Goal: Task Accomplishment & Management: Complete application form

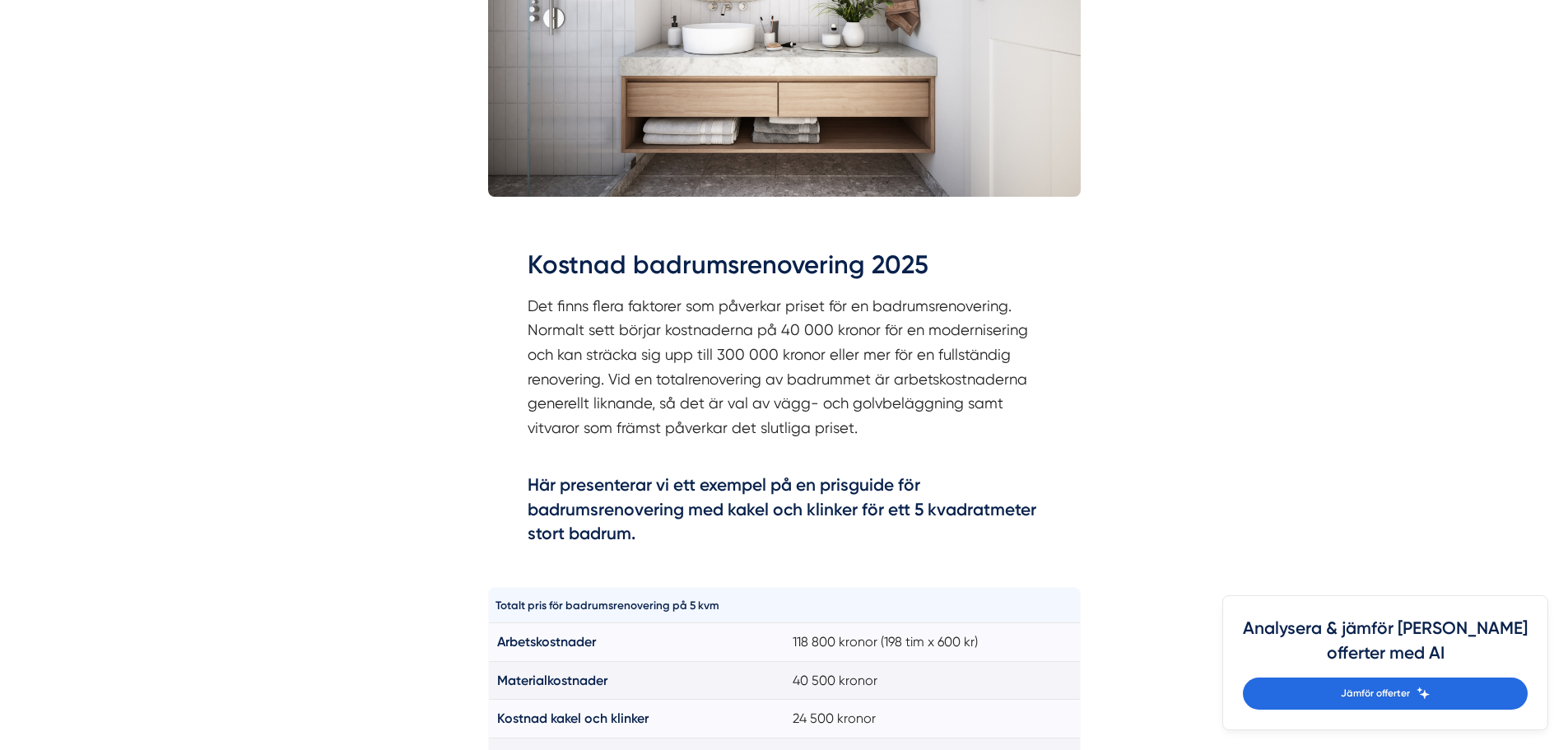
scroll to position [988, 0]
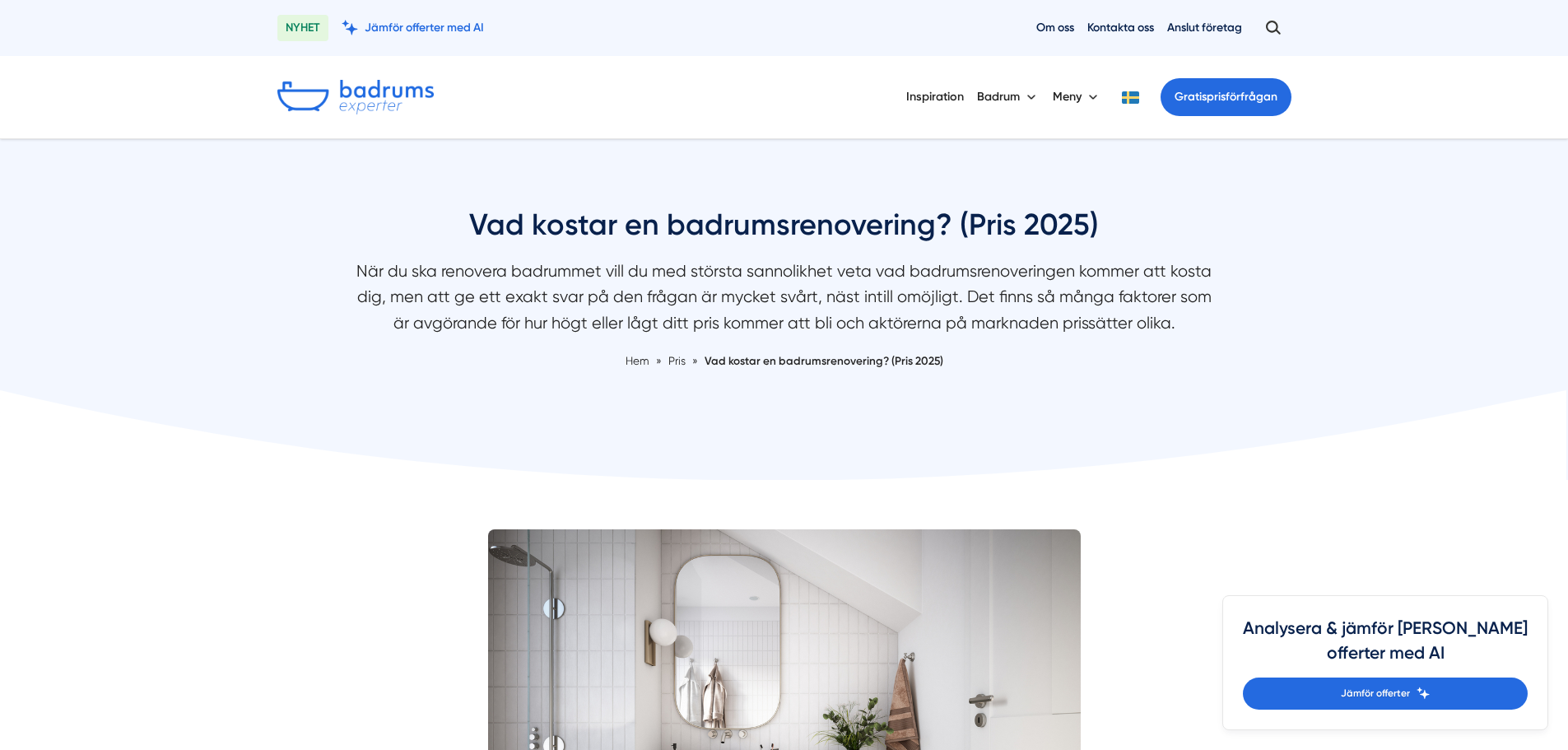
click at [381, 95] on img at bounding box center [356, 97] width 157 height 34
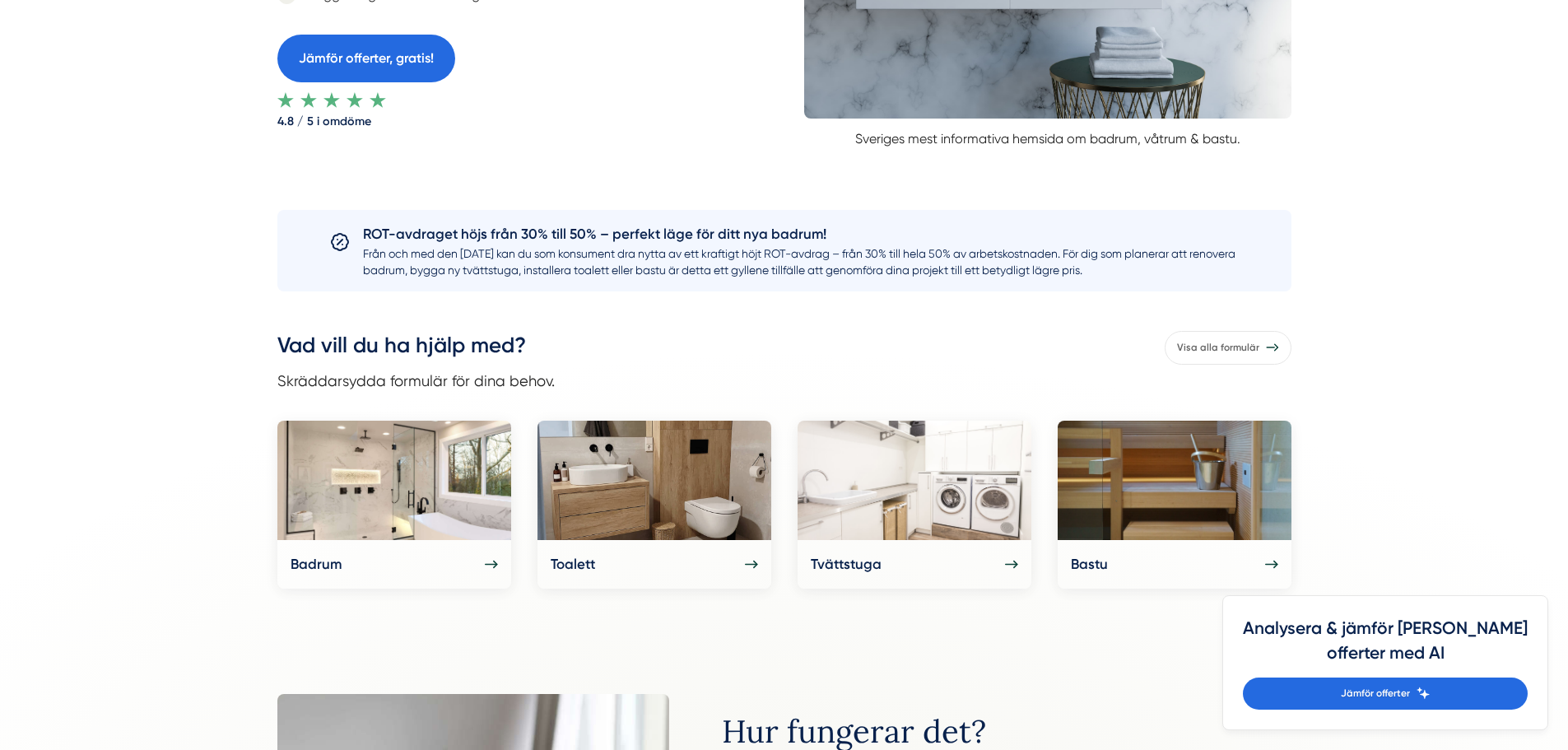
scroll to position [494, 0]
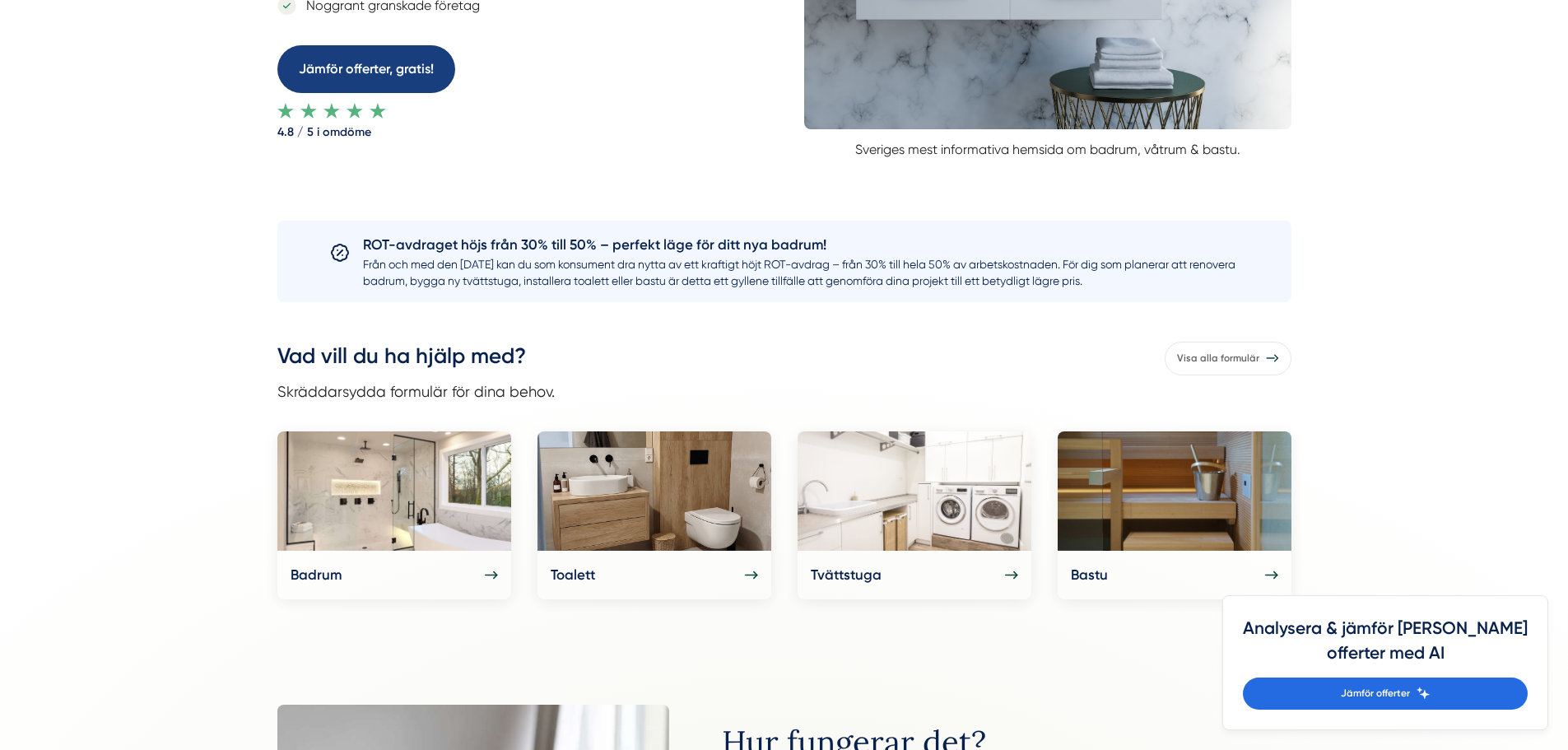
click at [386, 77] on link "Jämför offerter, gratis!" at bounding box center [366, 68] width 178 height 47
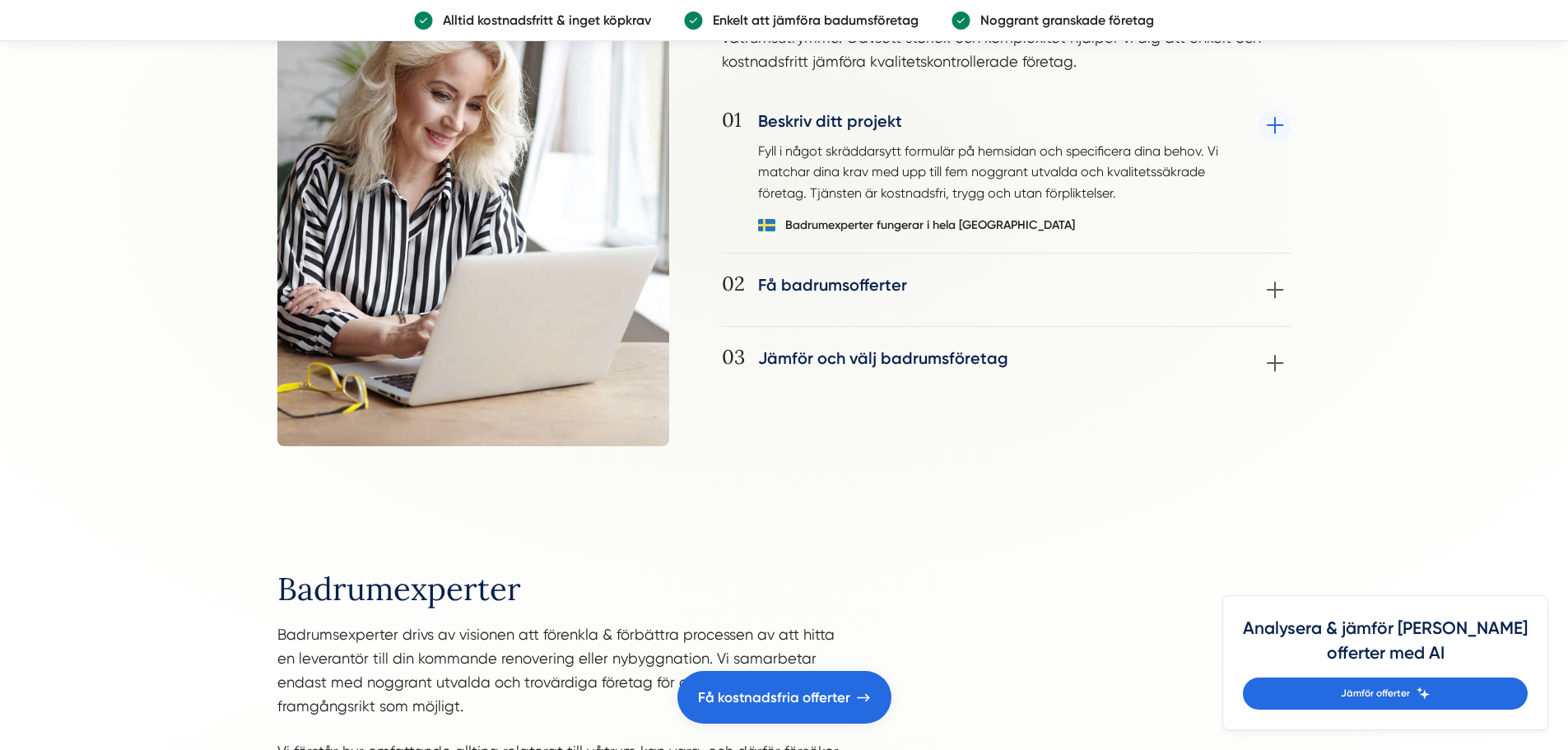
scroll to position [1235, 0]
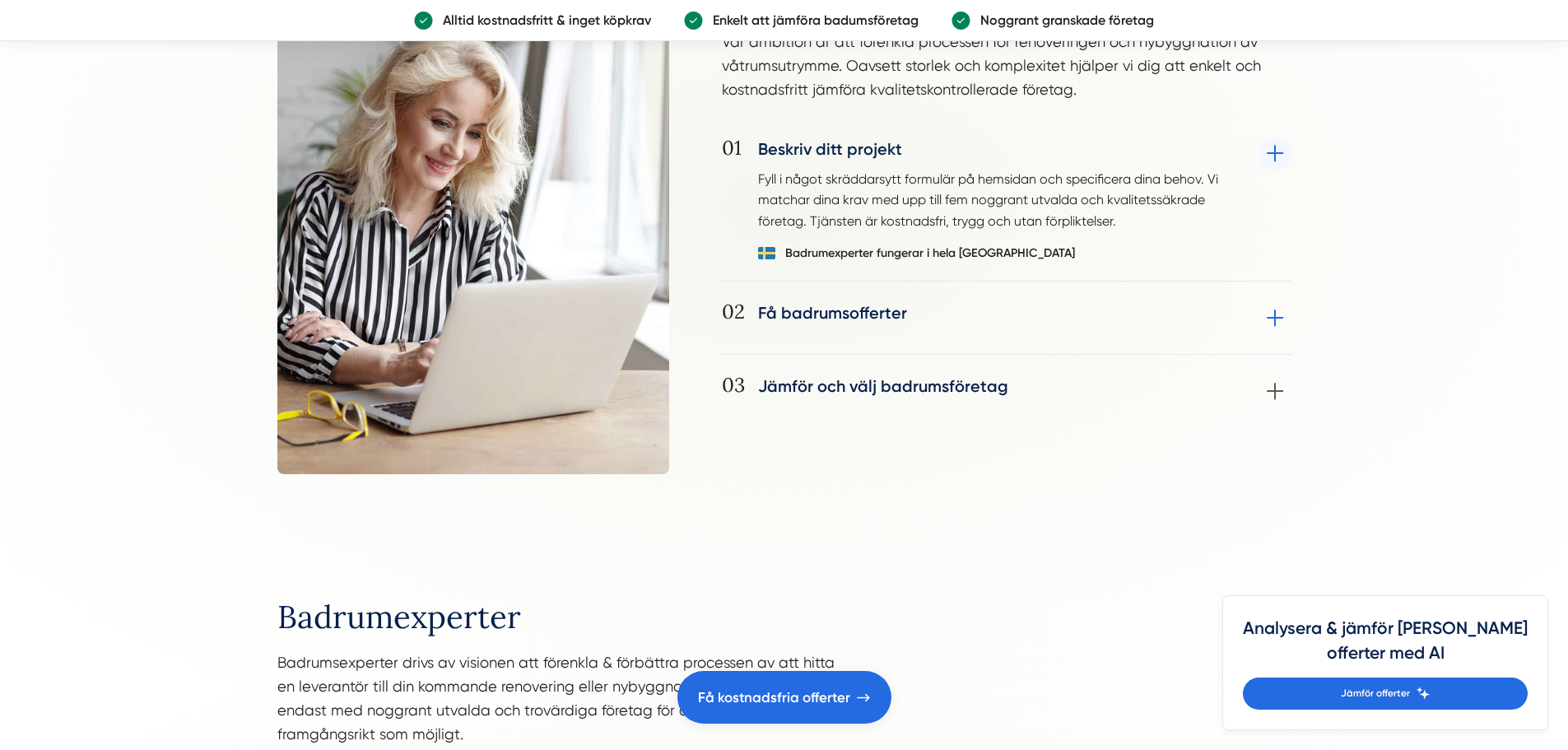
click at [1260, 316] on div "02 Få badrumsofferter Utvalda badrumsföretag kontaktar dig vanligtvis inom 24-4…" at bounding box center [1006, 328] width 570 height 53
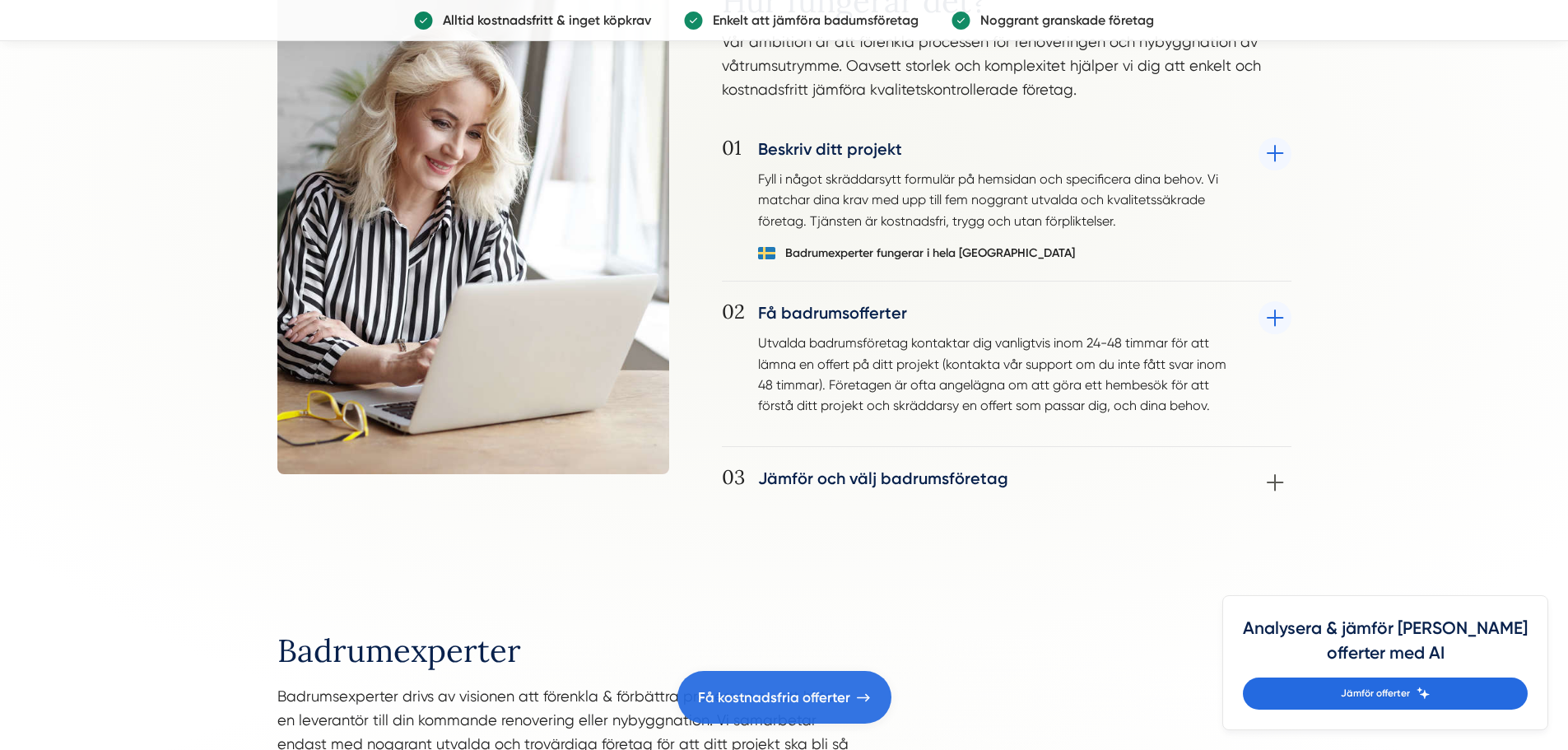
scroll to position [1212, 0]
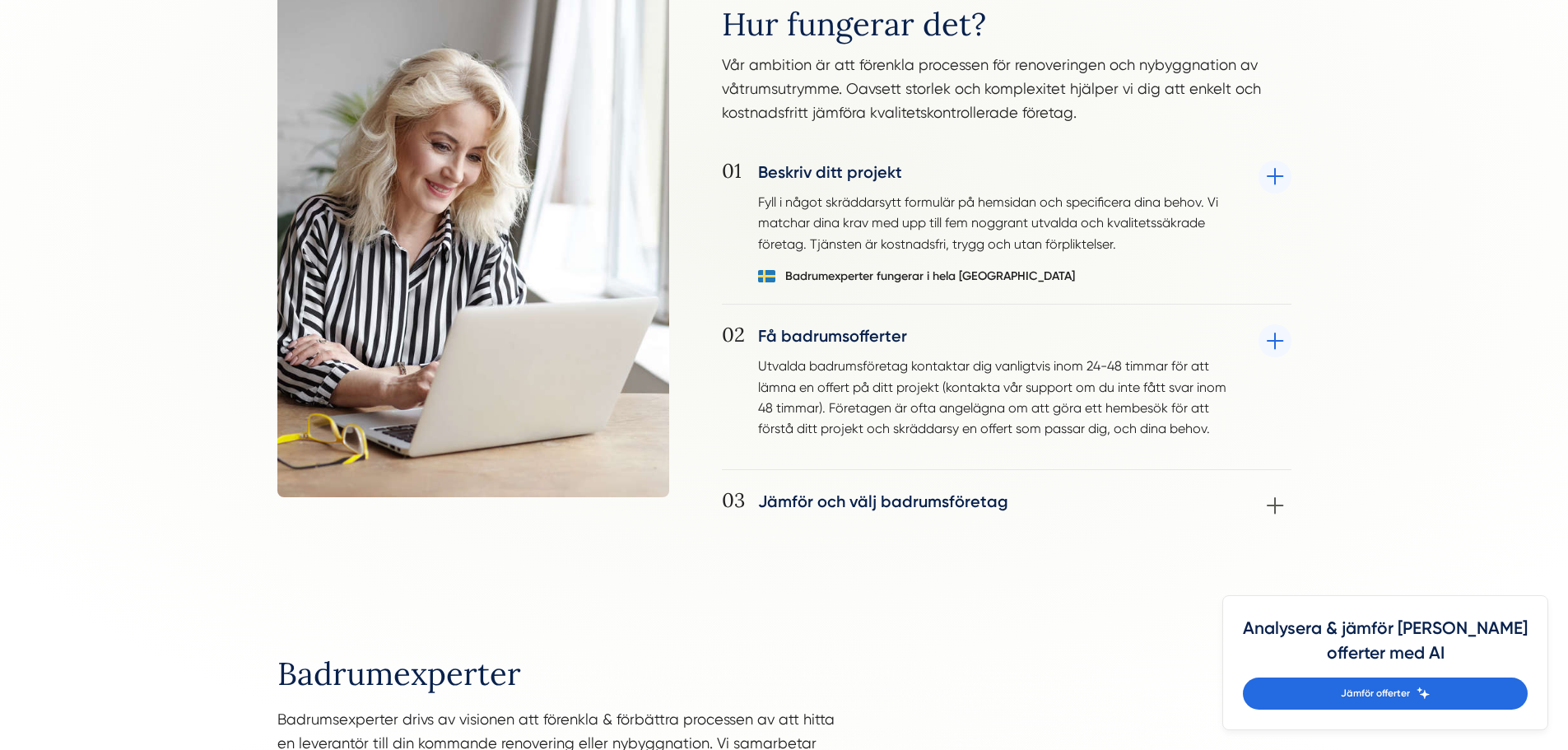
click at [1200, 335] on div "02 Få badrumsofferter Utvalda badrumsföretag kontaktar dig vanligtvis inom 24-4…" at bounding box center [1006, 397] width 570 height 146
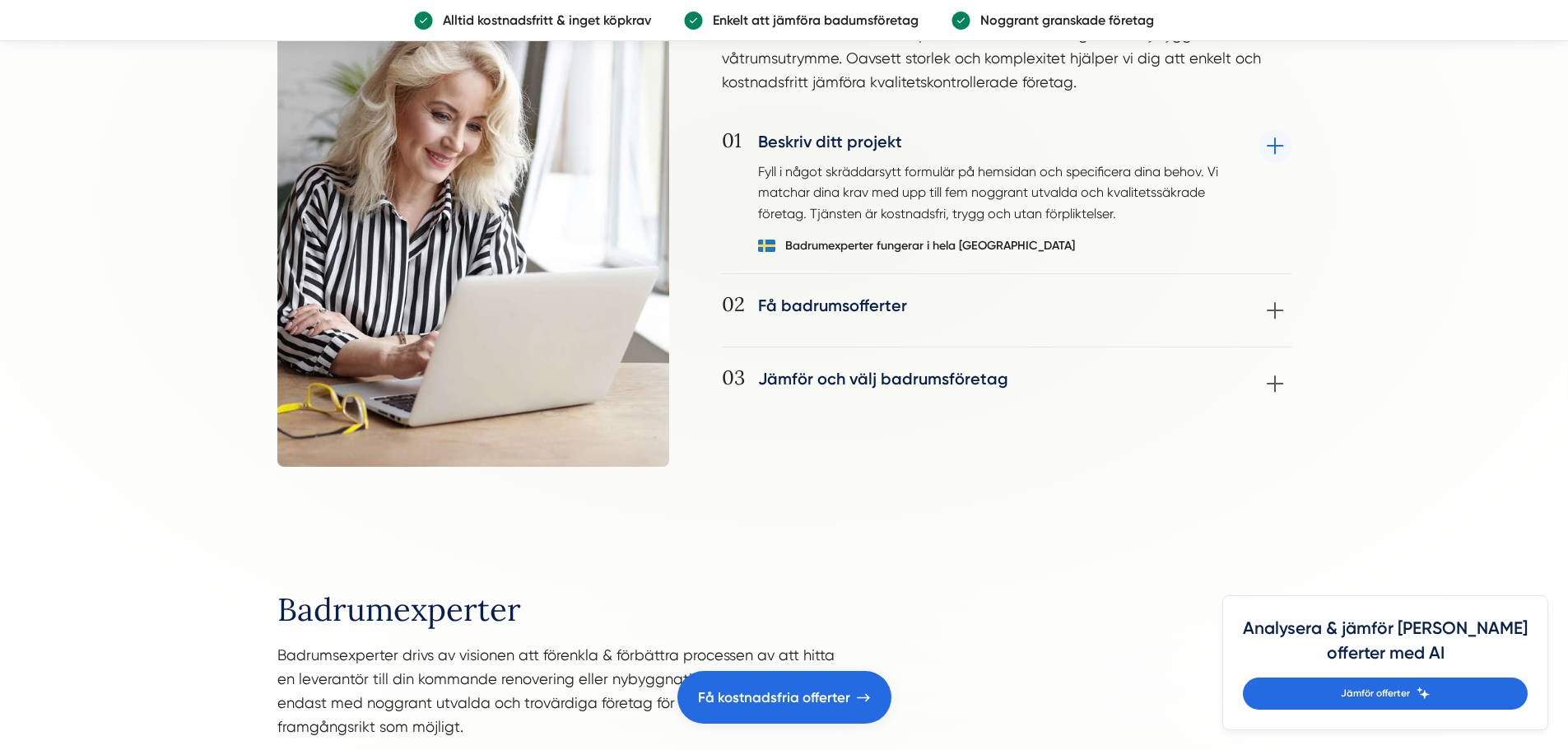
scroll to position [1235, 0]
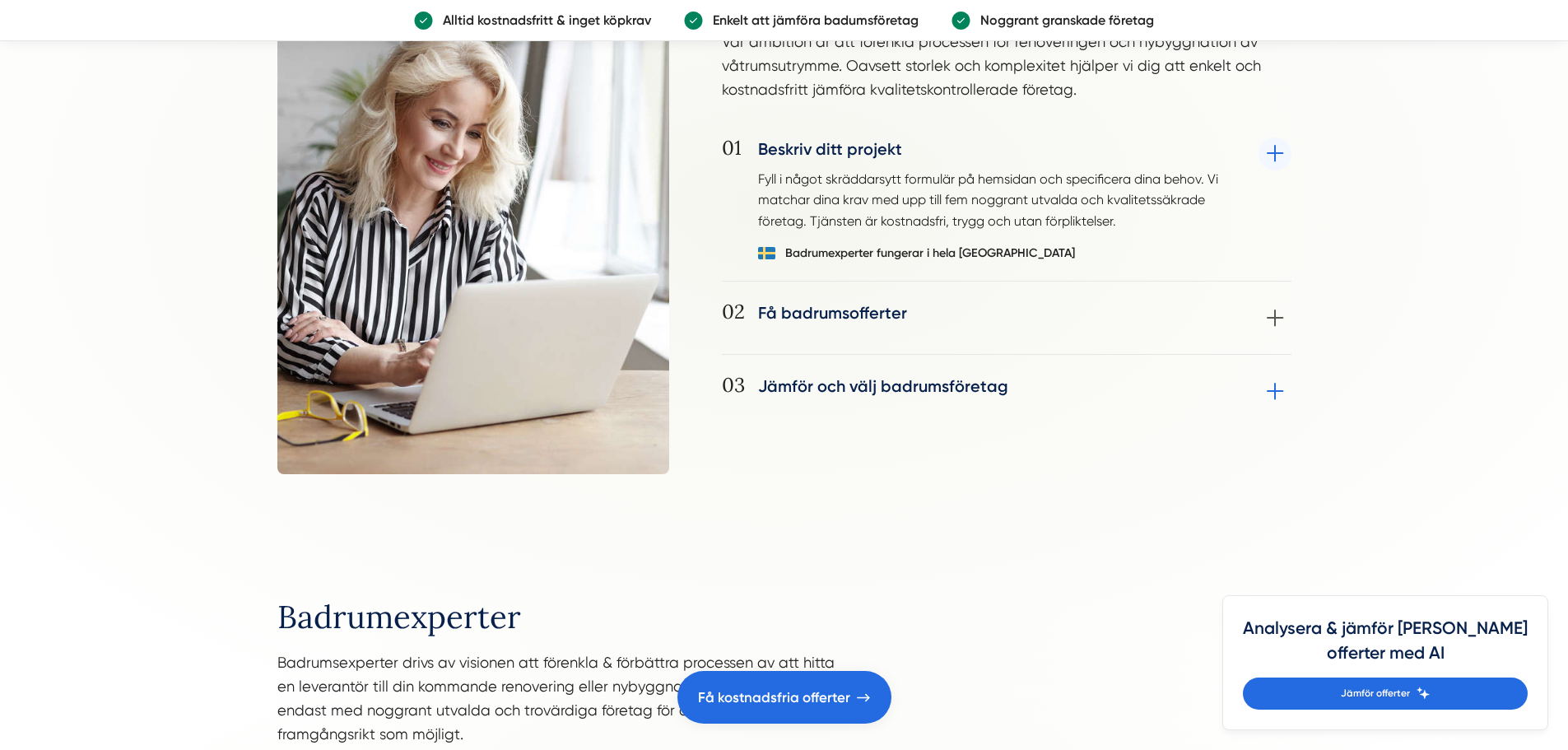
click at [1257, 403] on div "03 Jämför och välj badrumsföretag Jämför mottagna offerter och välj det badrums…" at bounding box center [1006, 391] width 570 height 33
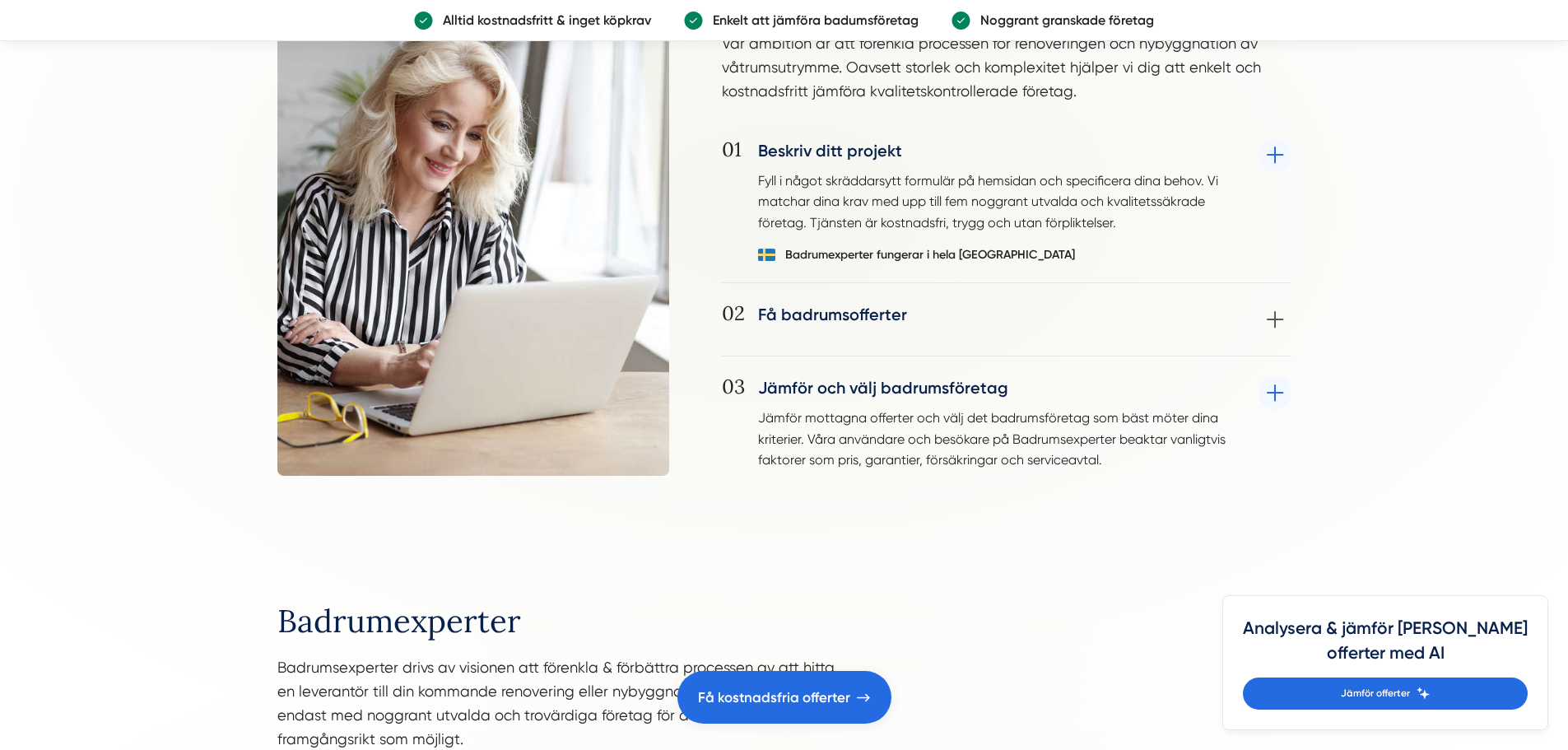
click at [1228, 389] on div "03 Jämför och välj badrumsföretag Jämför mottagna offerter och välj det badrums…" at bounding box center [1006, 423] width 570 height 94
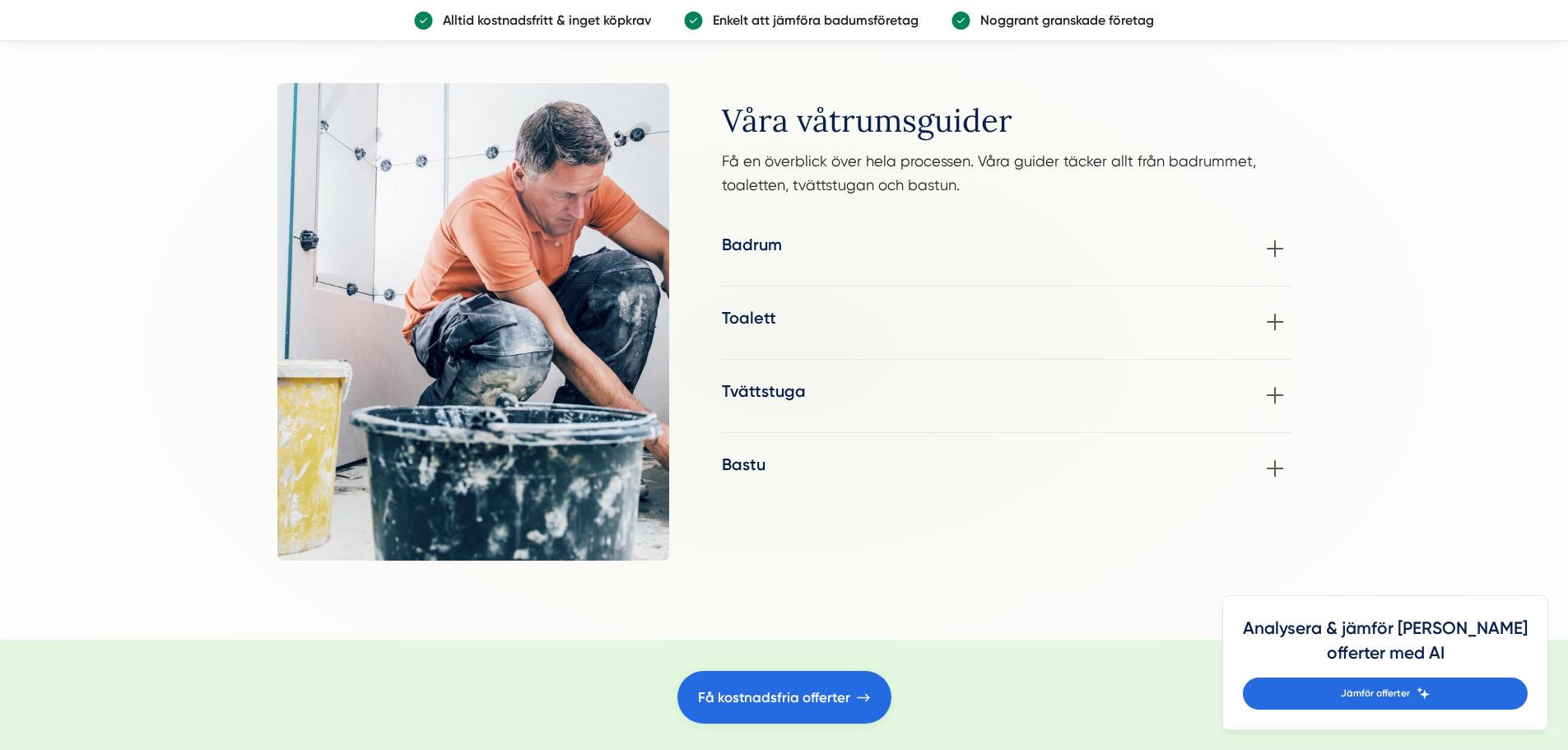
scroll to position [2058, 0]
click at [1286, 325] on div "Toalett När det är dags för en renovering av toalett och WC är det viktigt att …" at bounding box center [1006, 321] width 570 height 33
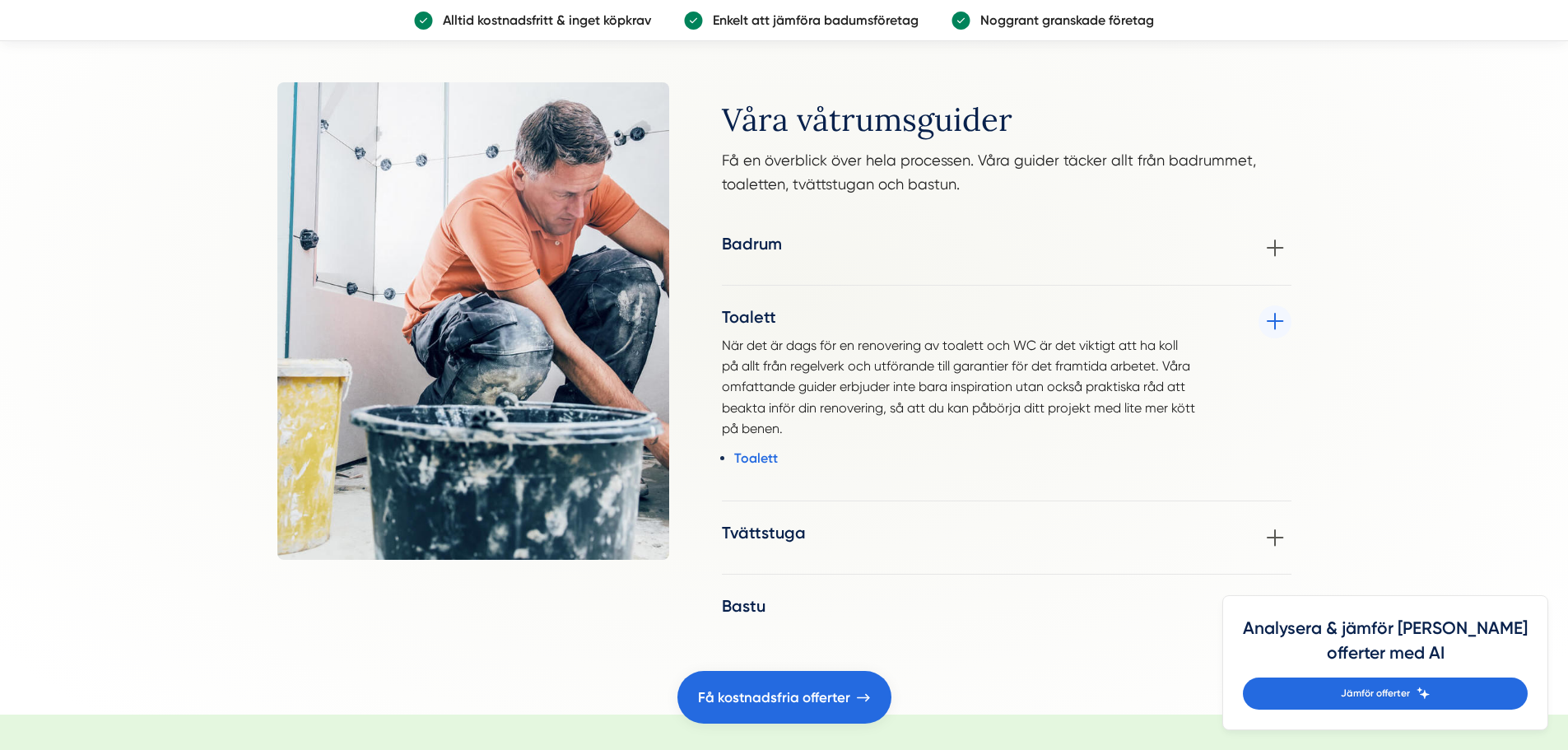
click at [1269, 316] on div "Toalett När det är dags för en renovering av toalett och WC är det viktigt att …" at bounding box center [1006, 393] width 570 height 176
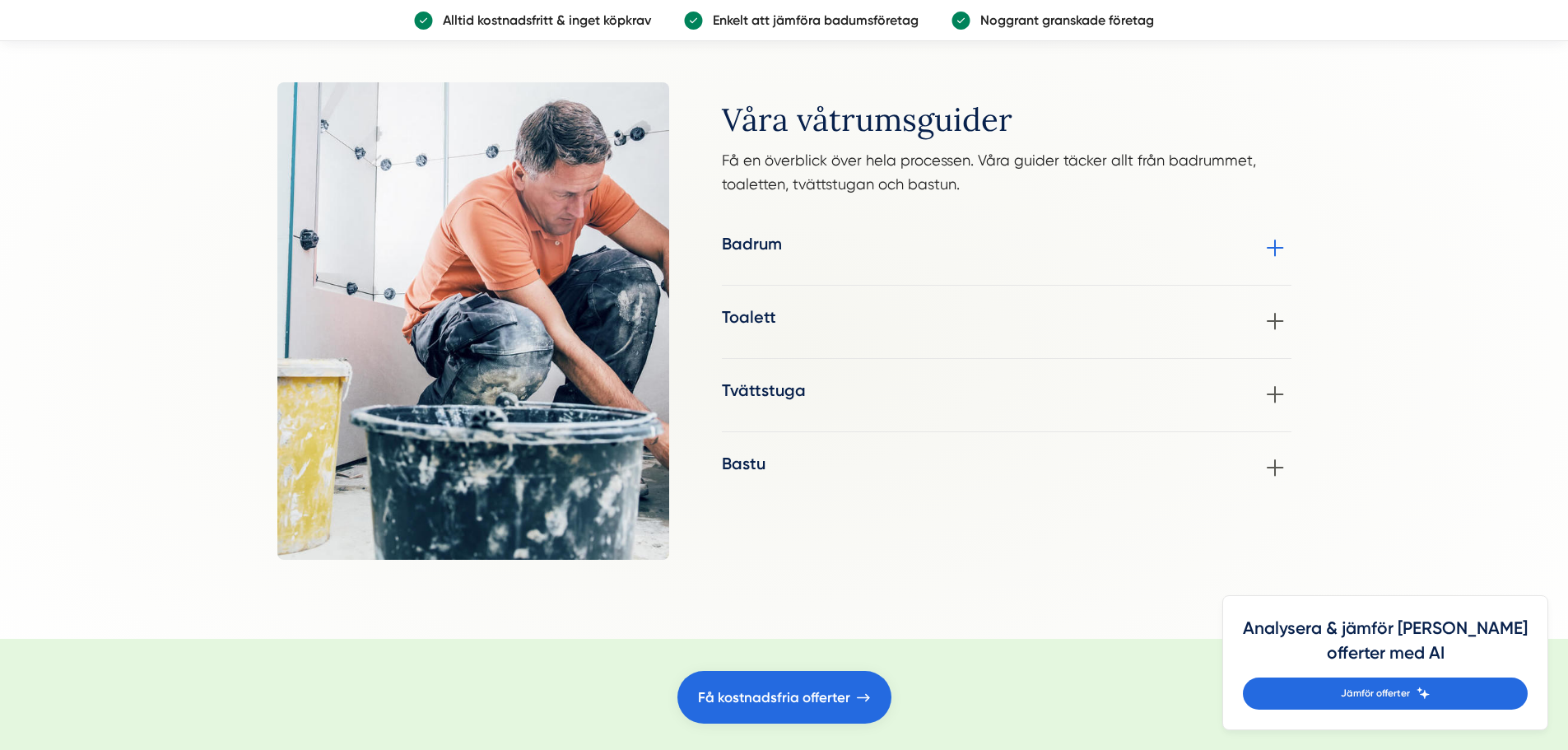
click at [1277, 241] on div "Badrum Om du överväger en badrumsrenovering men känner dig osäker på stil- och …" at bounding box center [1006, 248] width 570 height 33
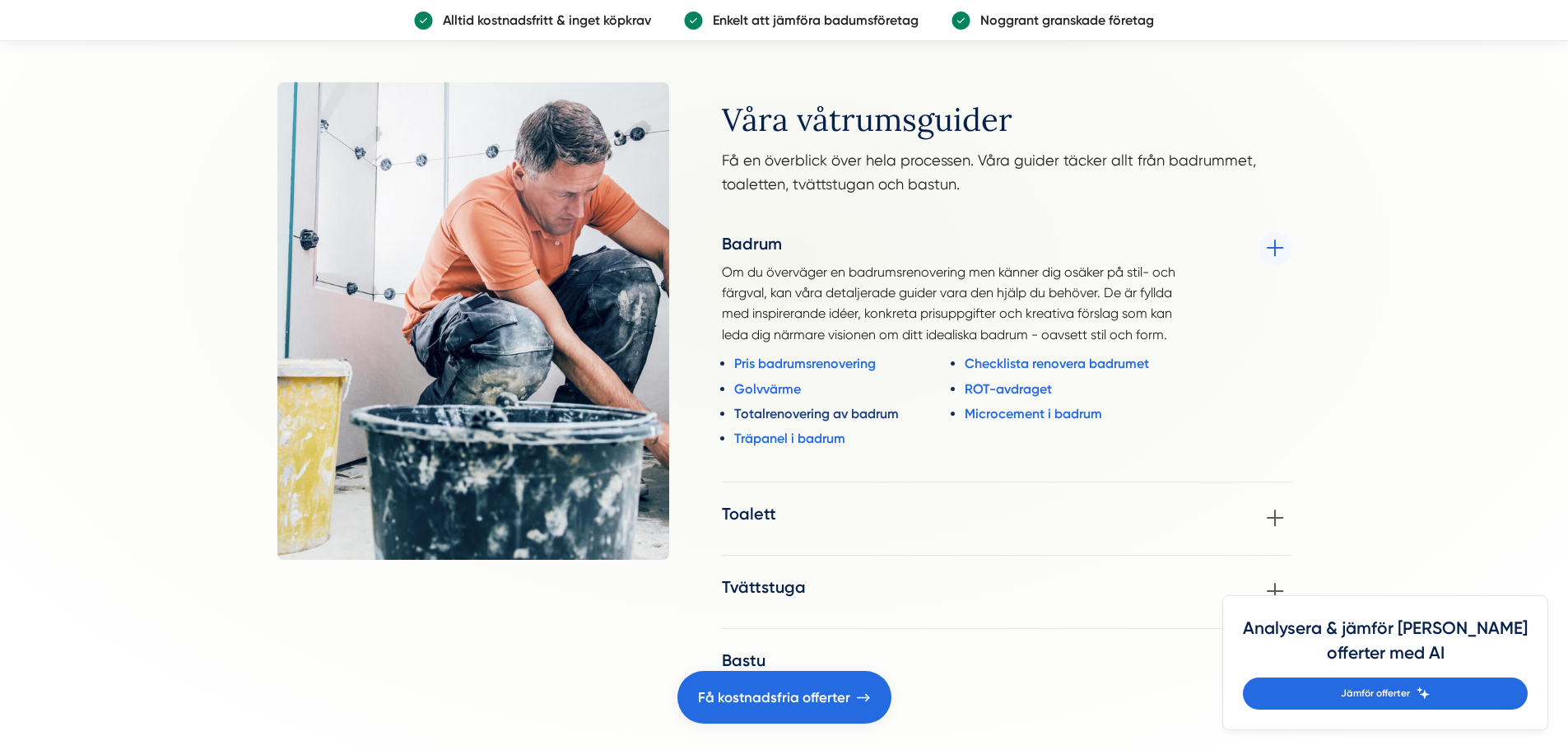
click at [798, 413] on link "Totalrenovering av badrum" at bounding box center [848, 413] width 227 height 21
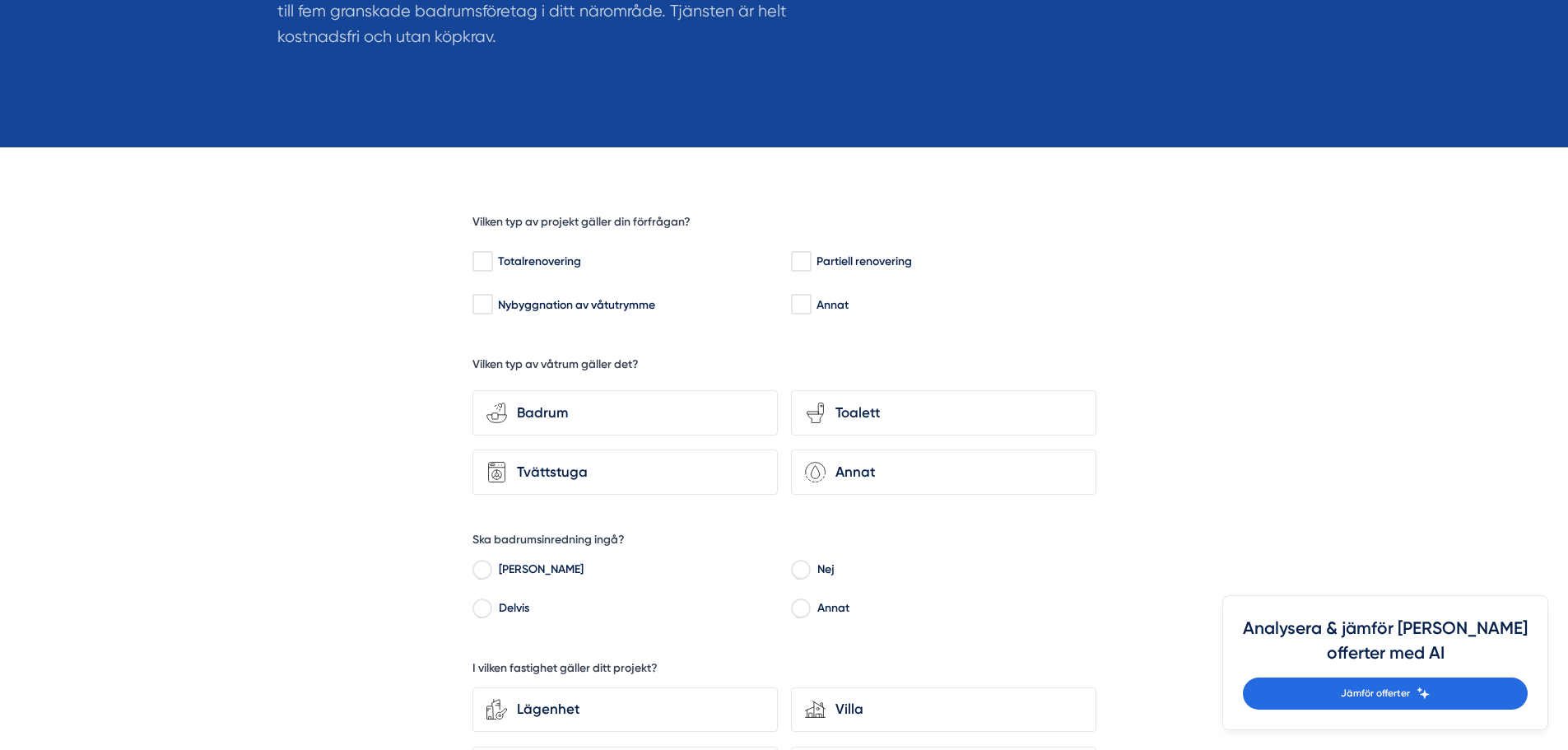
scroll to position [330, 0]
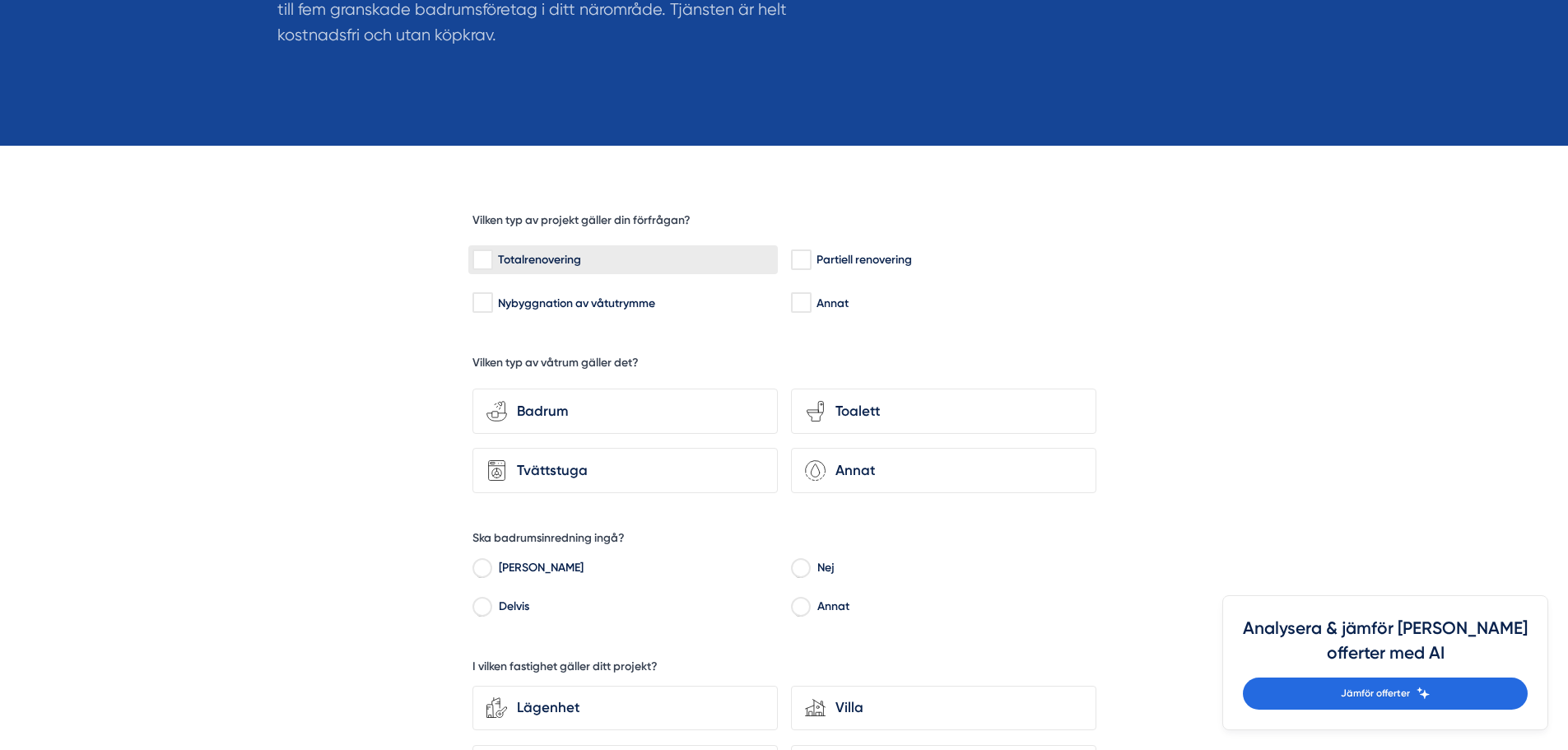
click at [546, 262] on div "Totalrenovering" at bounding box center [623, 260] width 302 height 16
click at [491, 262] on input "Totalrenovering" at bounding box center [482, 260] width 19 height 16
checkbox input "true"
click at [664, 414] on div "Badrum" at bounding box center [635, 411] width 257 height 23
click at [0, 0] on input "bathroom-tub-towel Badrum" at bounding box center [0, 0] width 0 height 0
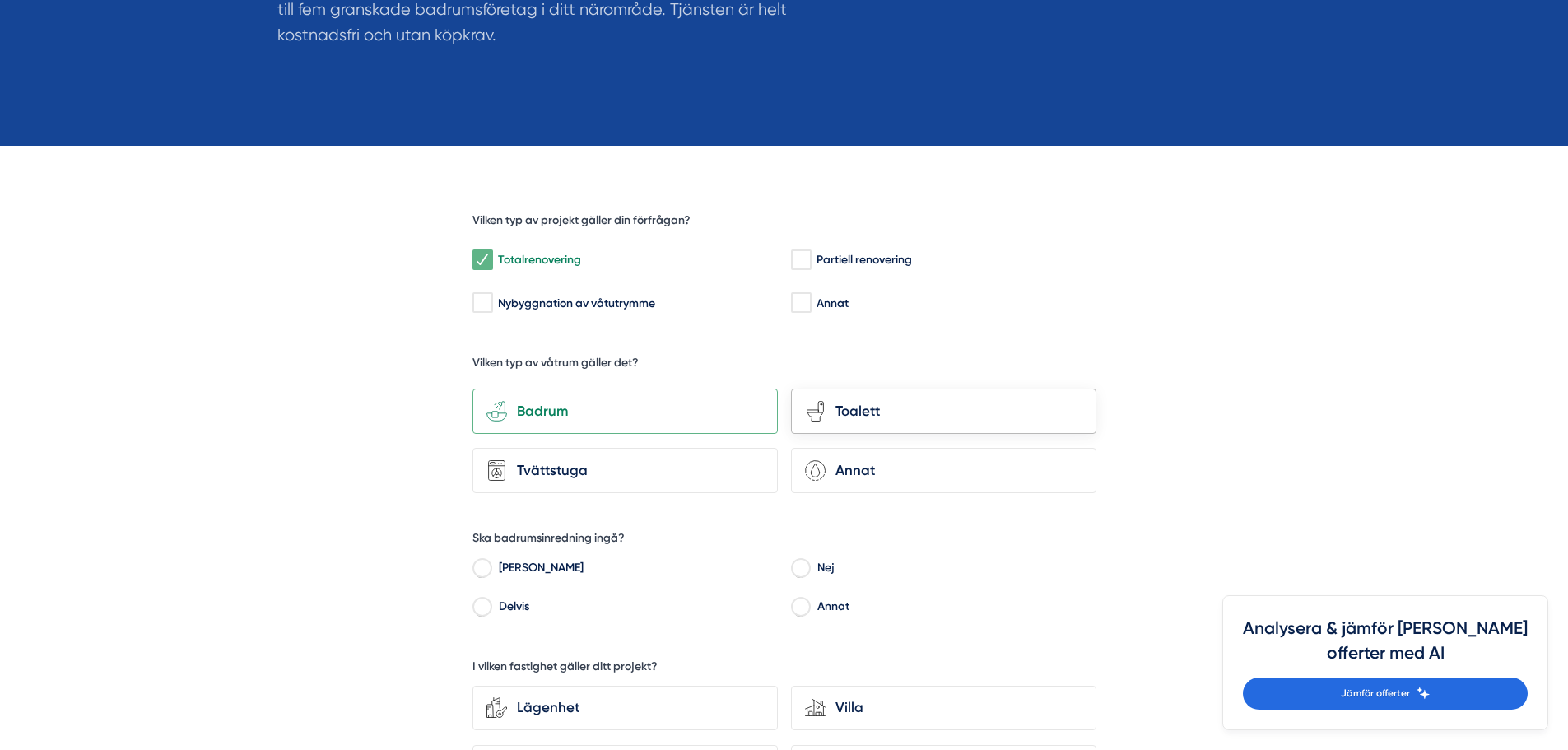
click at [826, 408] on div "Toalett" at bounding box center [953, 411] width 257 height 23
click at [0, 0] on input "toilet-seat Toalett" at bounding box center [0, 0] width 0 height 0
click at [845, 416] on div "Toalett" at bounding box center [953, 411] width 257 height 23
click at [0, 0] on input "toilet-seat Toalett" at bounding box center [0, 0] width 0 height 0
click at [828, 417] on div "Toalett" at bounding box center [953, 411] width 257 height 23
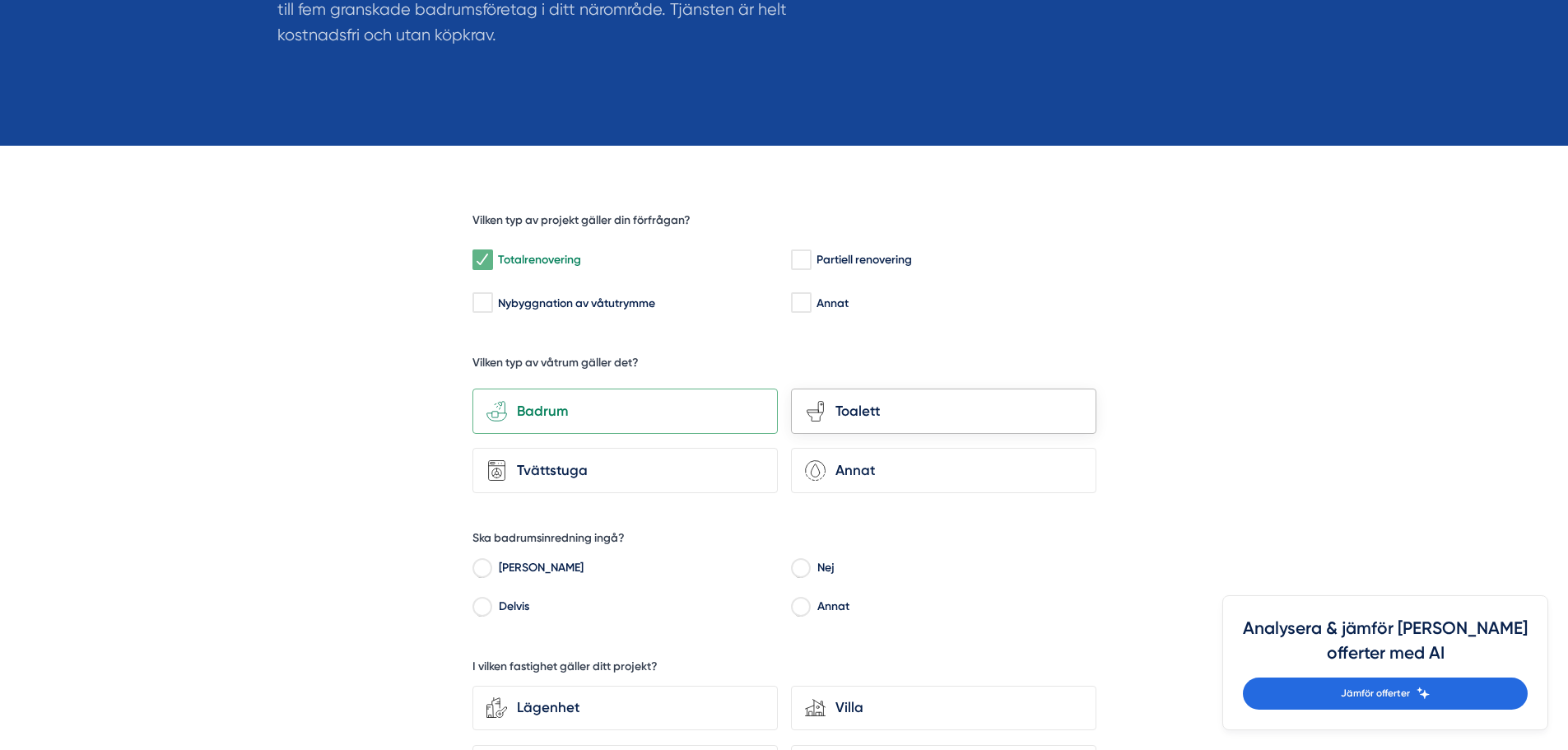
click at [0, 0] on input "toilet-seat Toalett" at bounding box center [0, 0] width 0 height 0
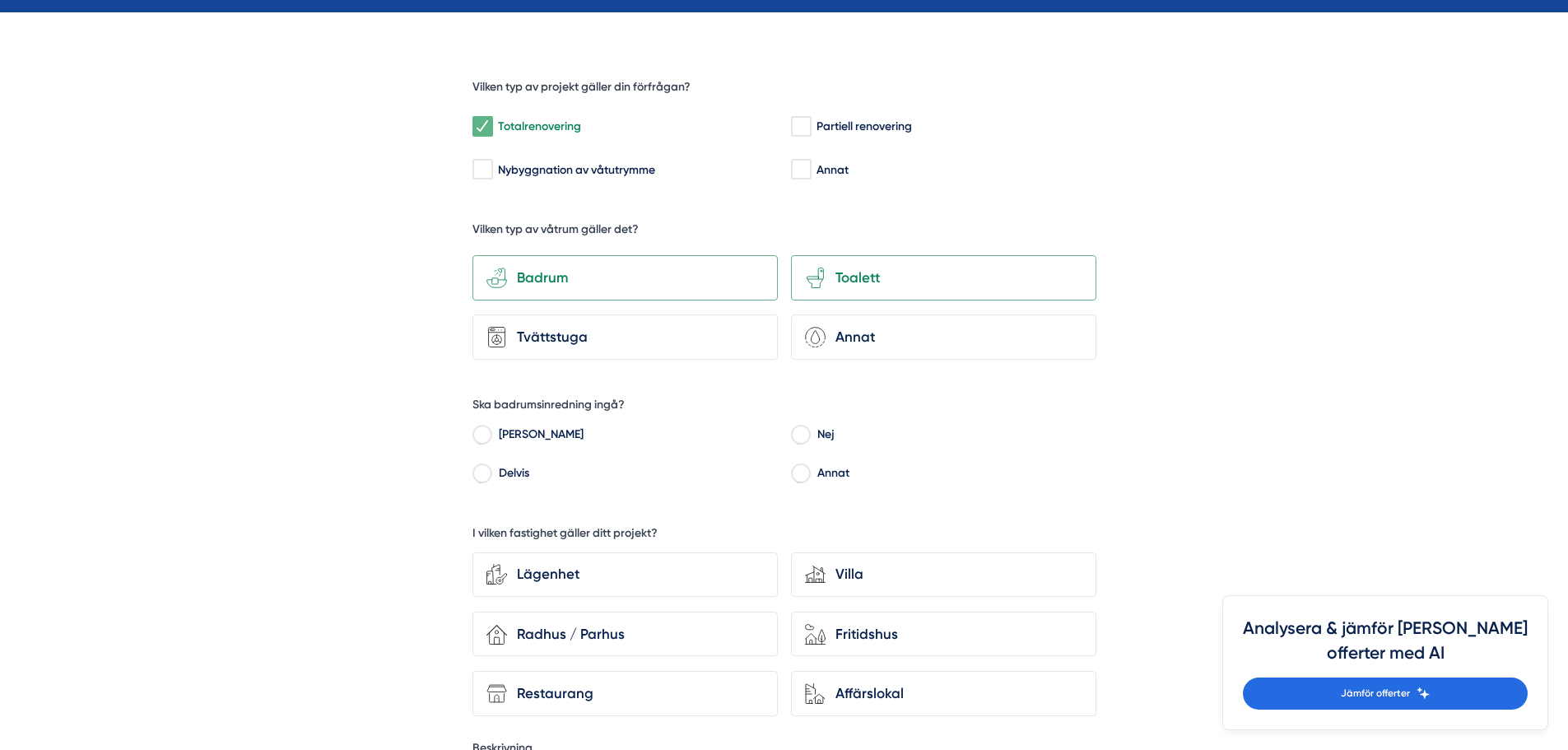
scroll to position [494, 0]
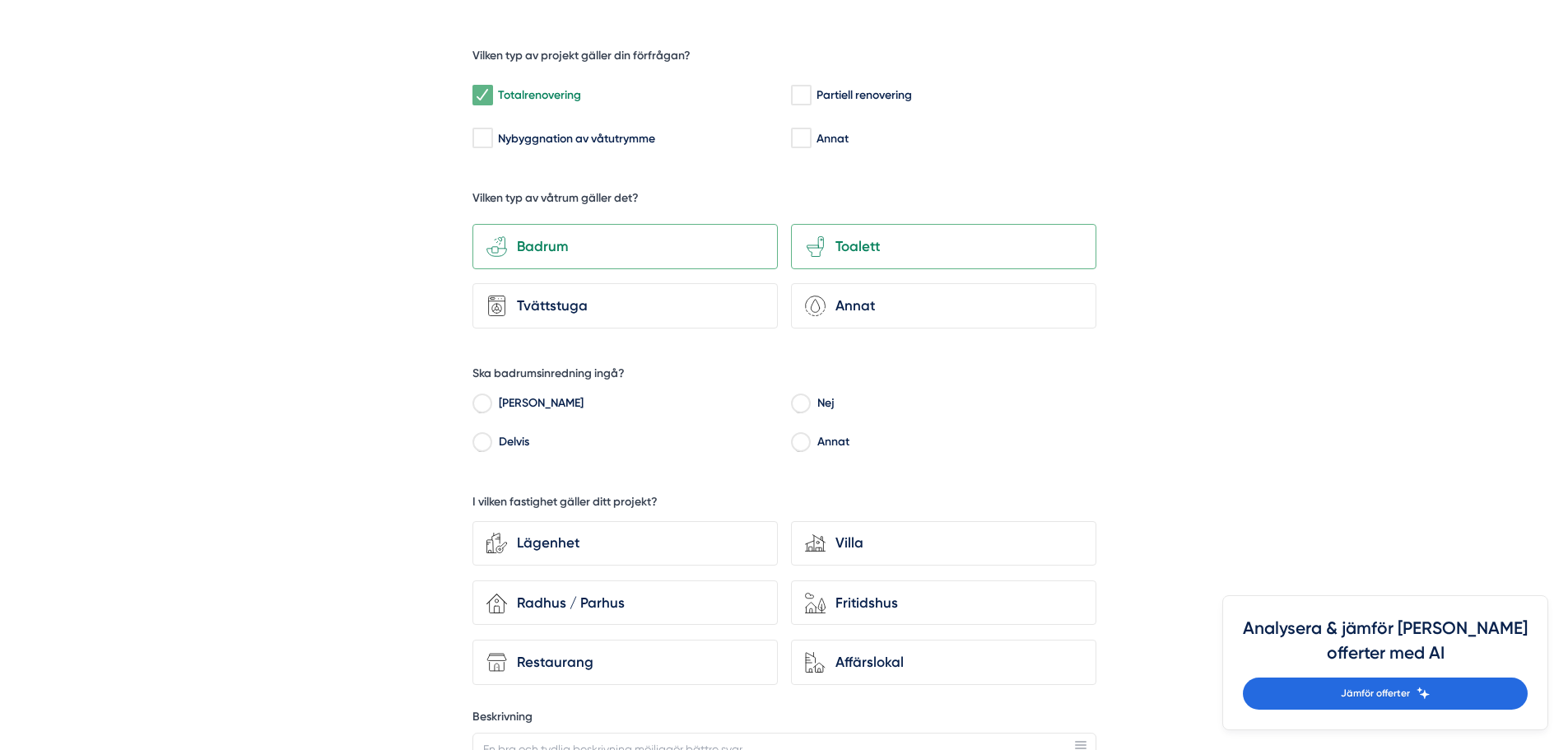
click at [478, 403] on input "[PERSON_NAME]" at bounding box center [482, 406] width 19 height 14
radio input "true"
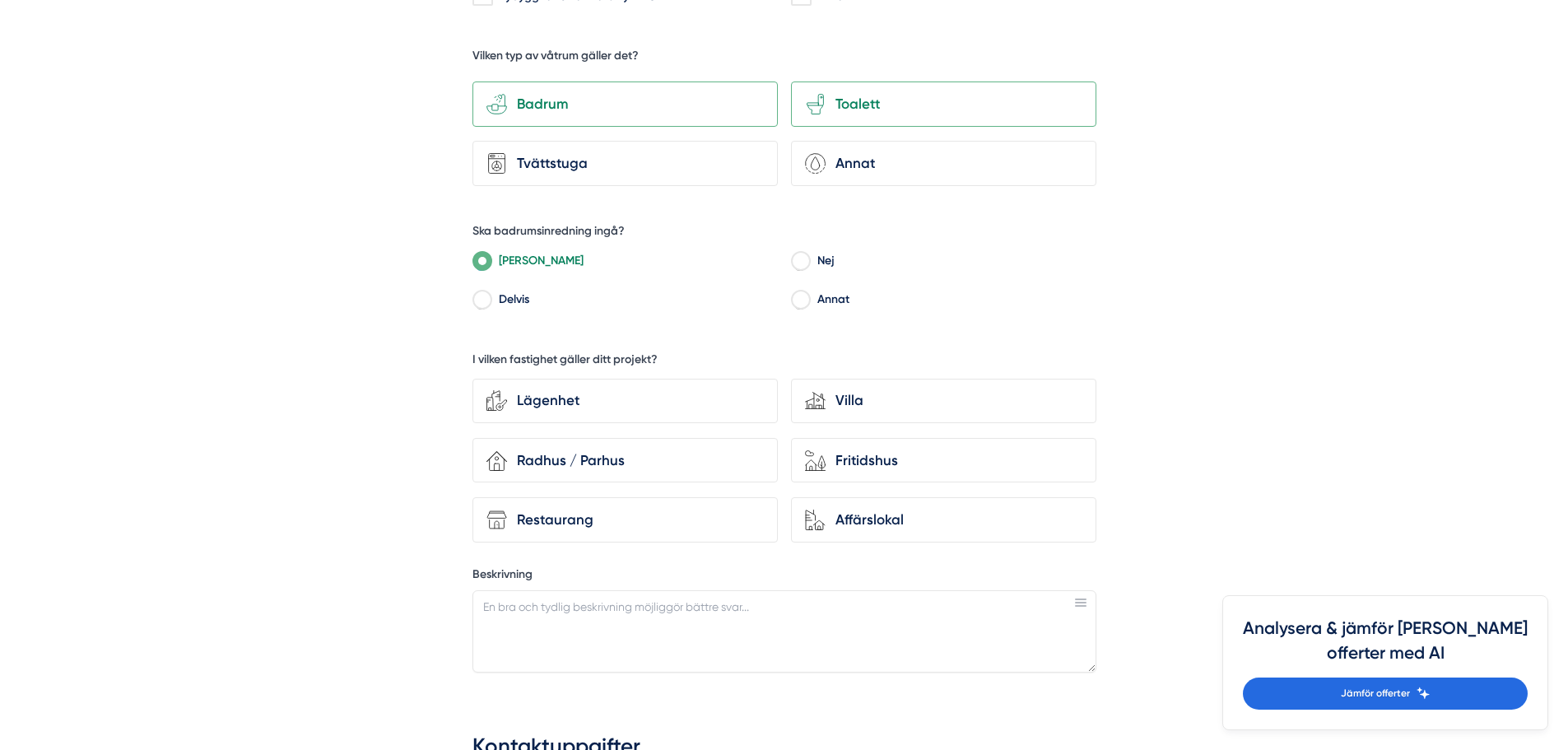
scroll to position [659, 0]
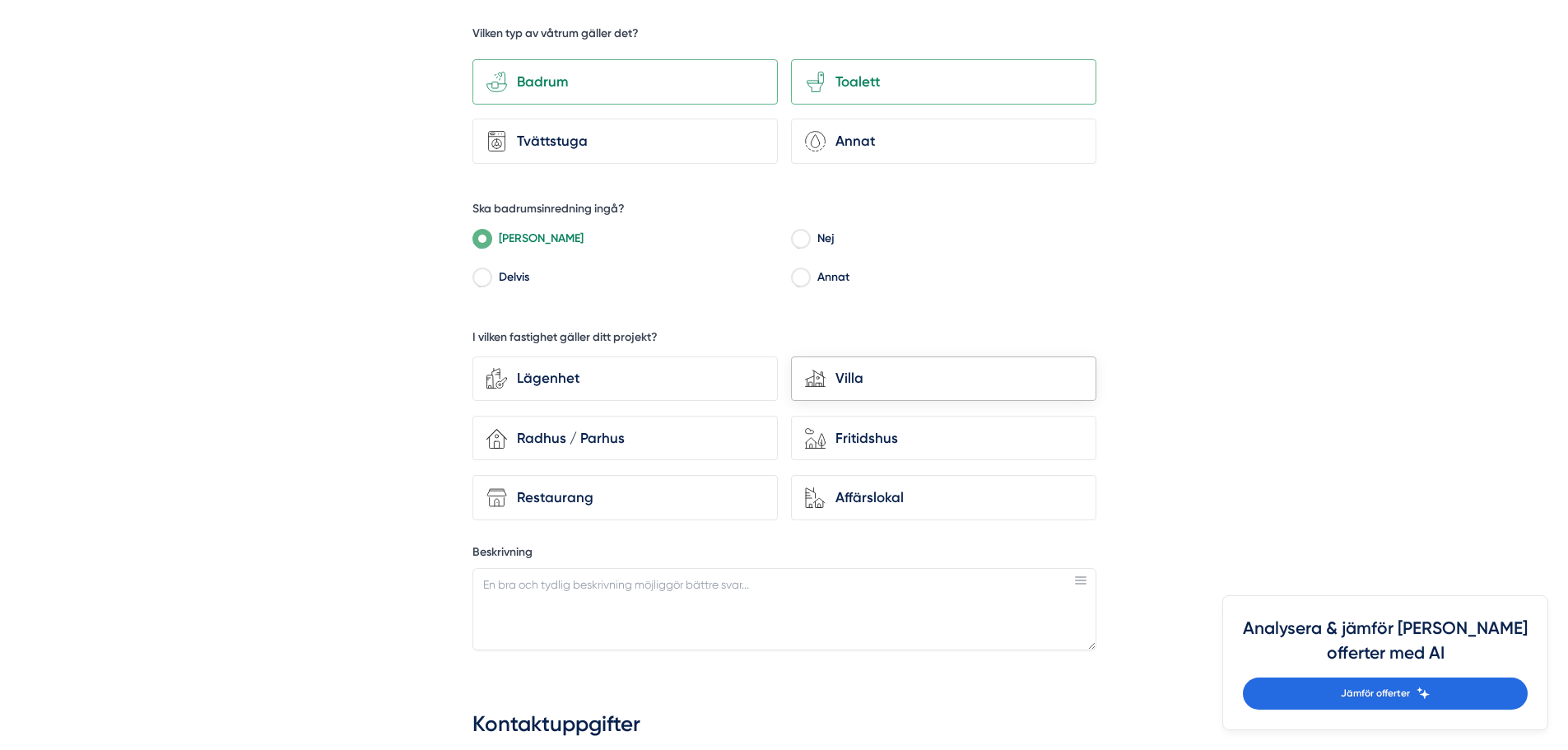
click at [835, 375] on div "Villa" at bounding box center [953, 378] width 257 height 23
click at [0, 0] on input "house-modern Villa" at bounding box center [0, 0] width 0 height 0
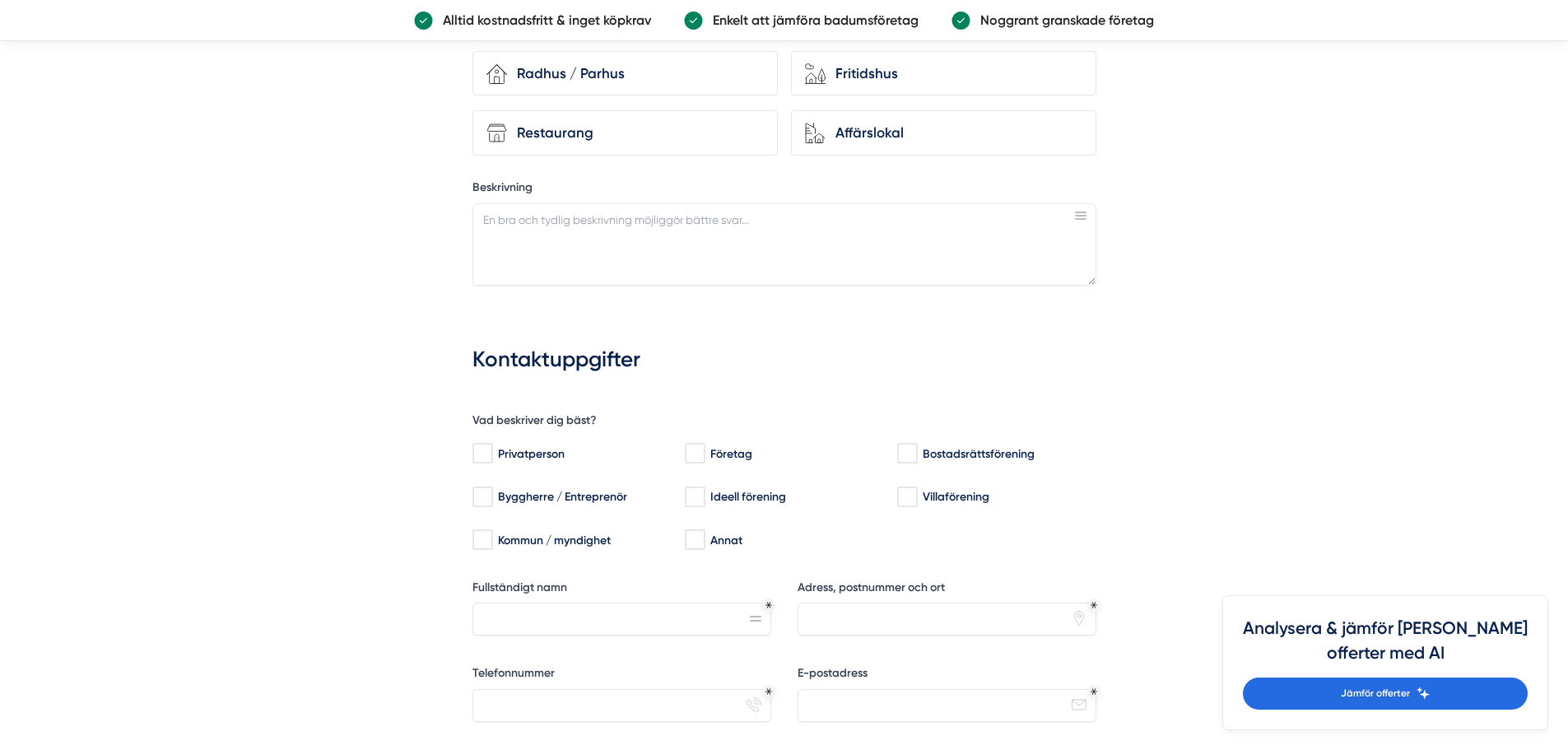
scroll to position [1071, 0]
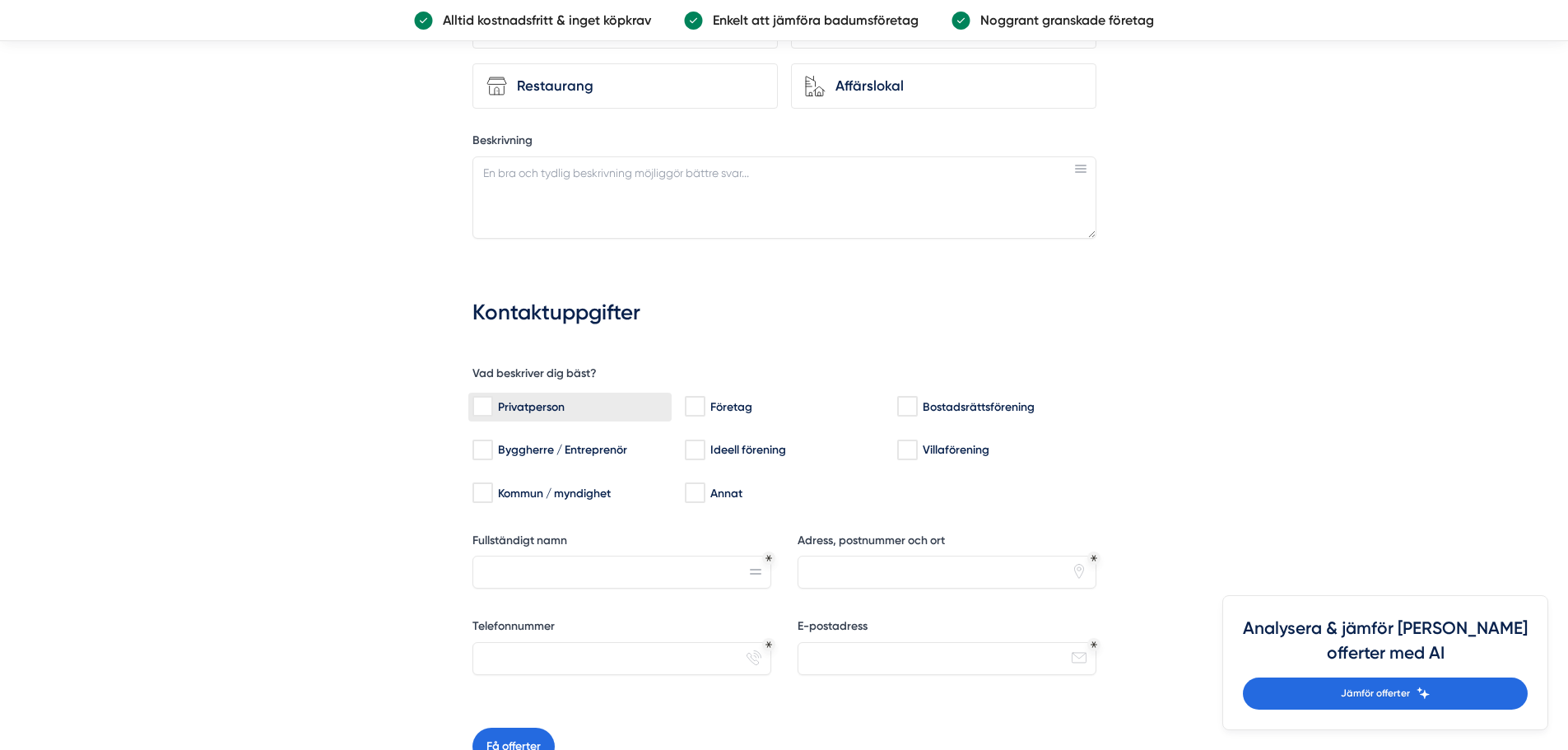
click at [485, 405] on input "Privatperson" at bounding box center [482, 407] width 19 height 16
click at [478, 404] on input "Privatperson" at bounding box center [482, 407] width 19 height 16
click at [471, 404] on label "Privatperson" at bounding box center [570, 407] width 203 height 29
click at [473, 404] on input "Privatperson" at bounding box center [482, 407] width 19 height 16
checkbox input "true"
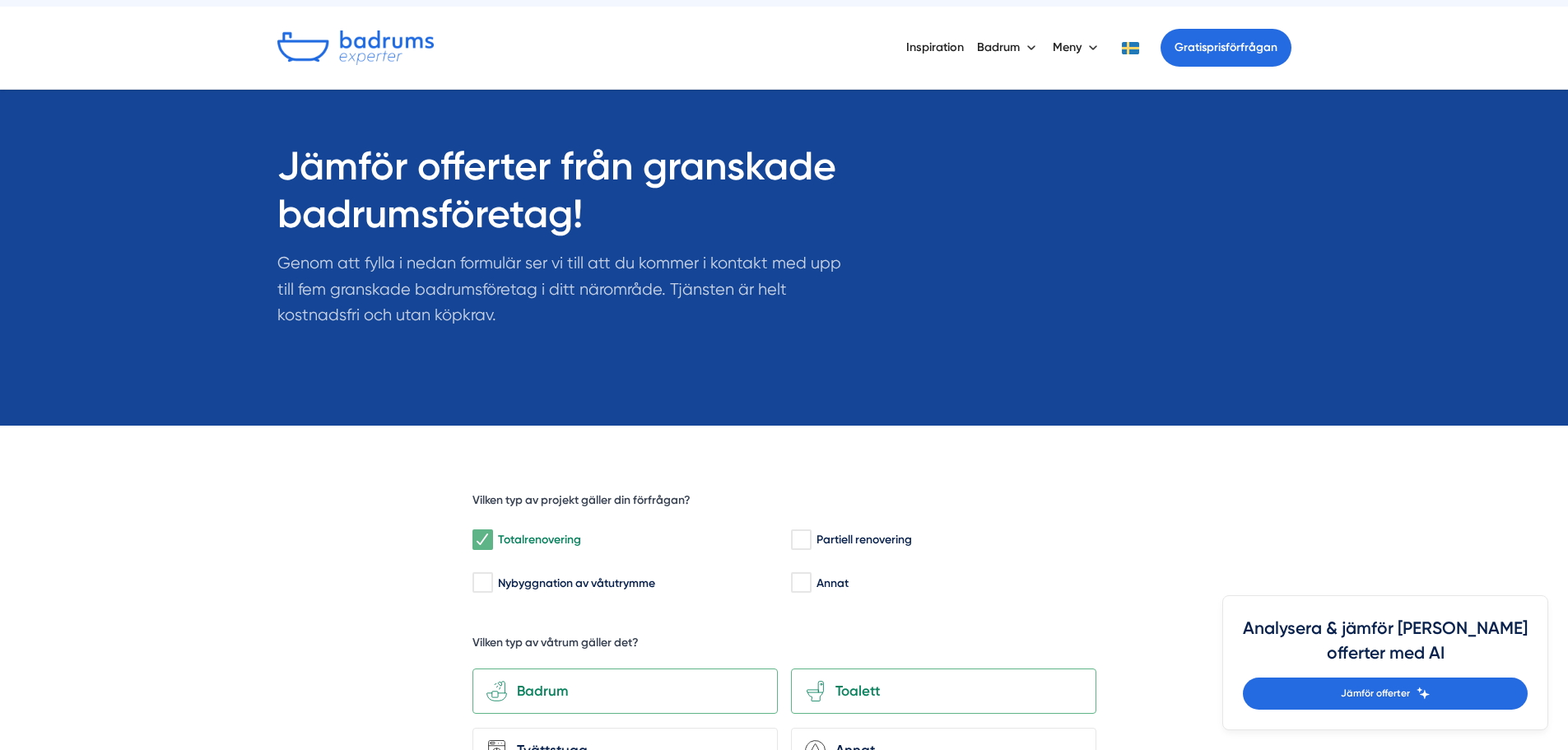
scroll to position [0, 0]
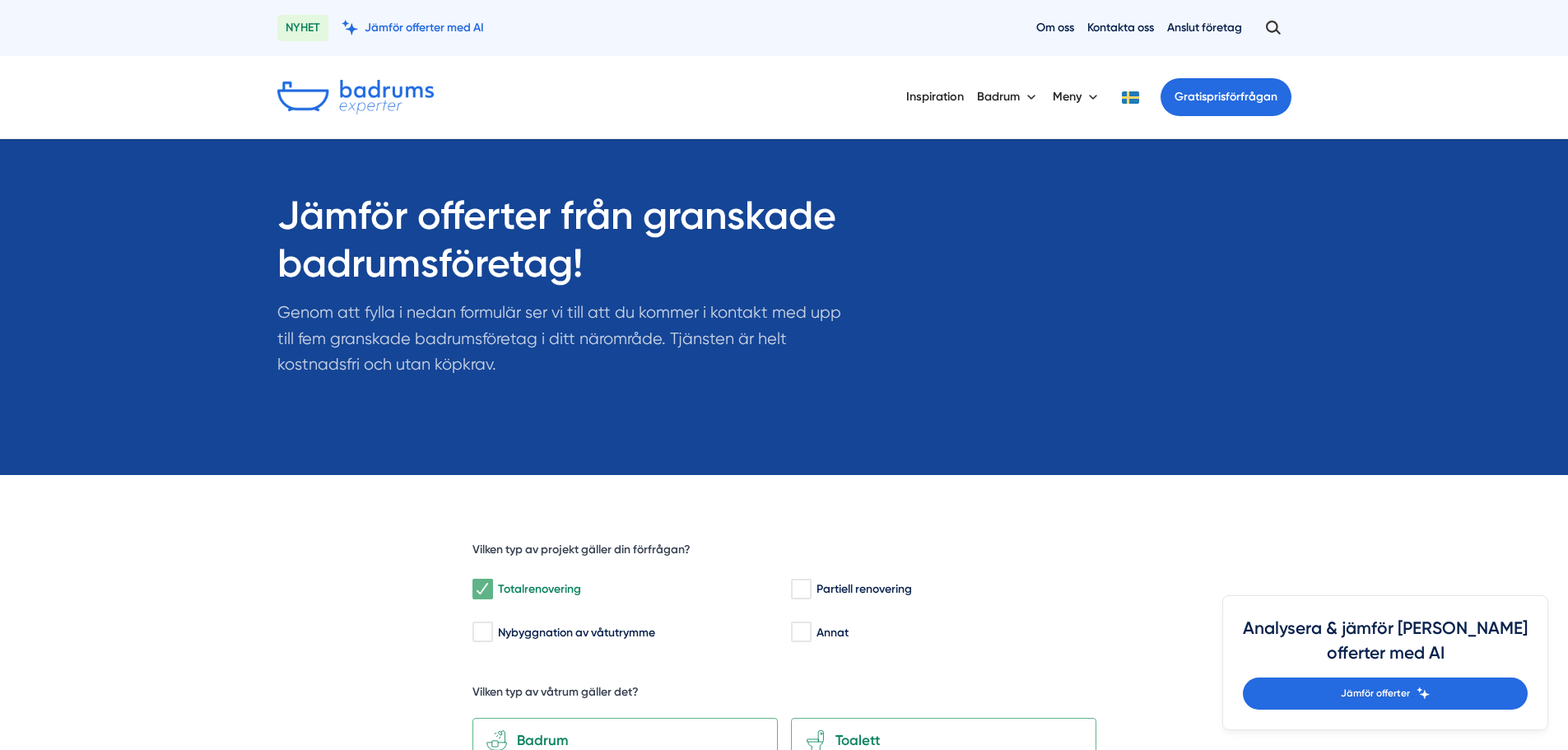
drag, startPoint x: 1036, startPoint y: 131, endPoint x: 1028, endPoint y: 130, distance: 8.1
